Goal: Find specific page/section

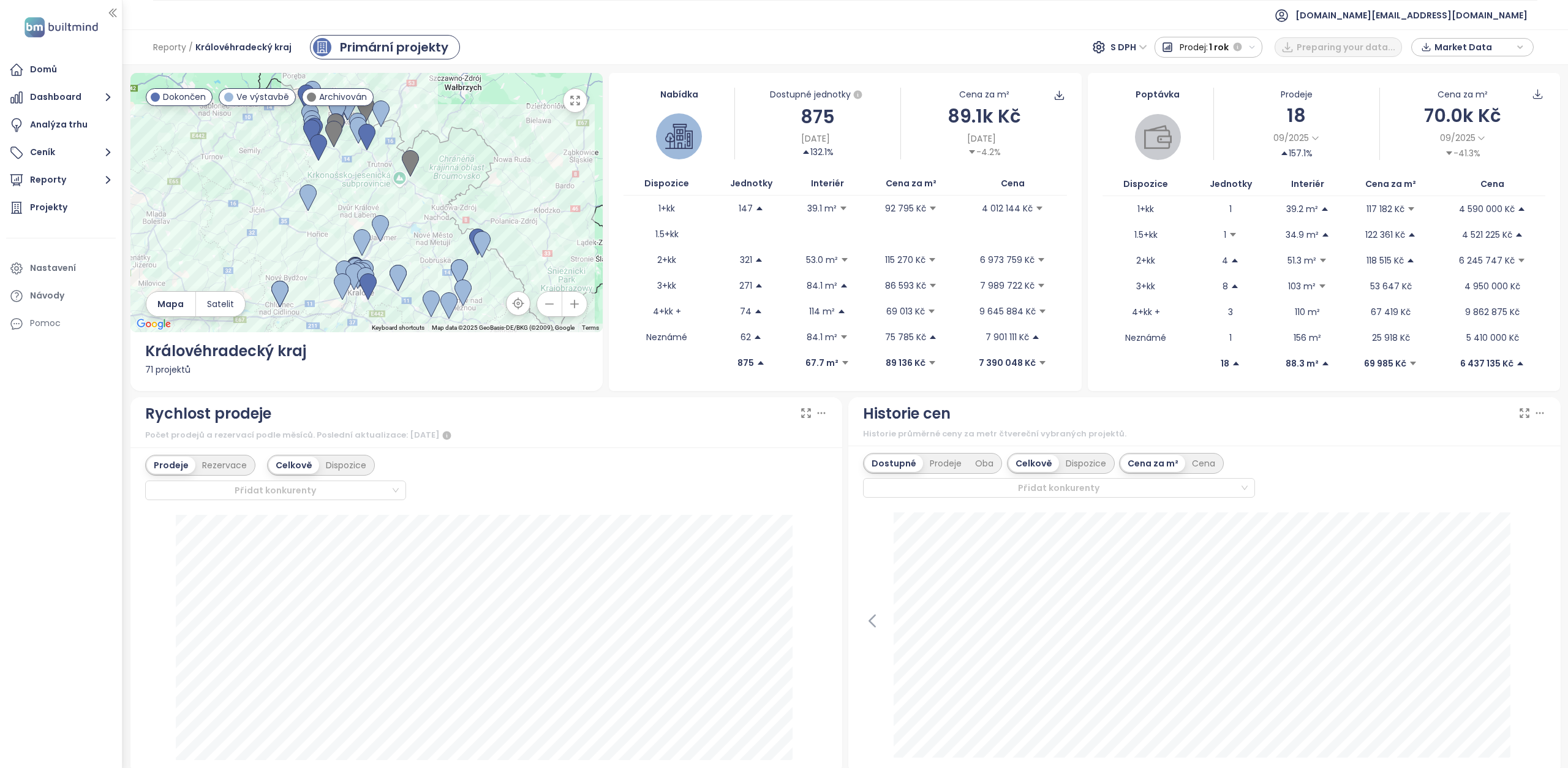
drag, startPoint x: 412, startPoint y: 190, endPoint x: 391, endPoint y: 180, distance: 23.3
click at [391, 180] on div at bounding box center [366, 202] width 472 height 259
